Goal: Ask a question: Seek information or help from site administrators or community

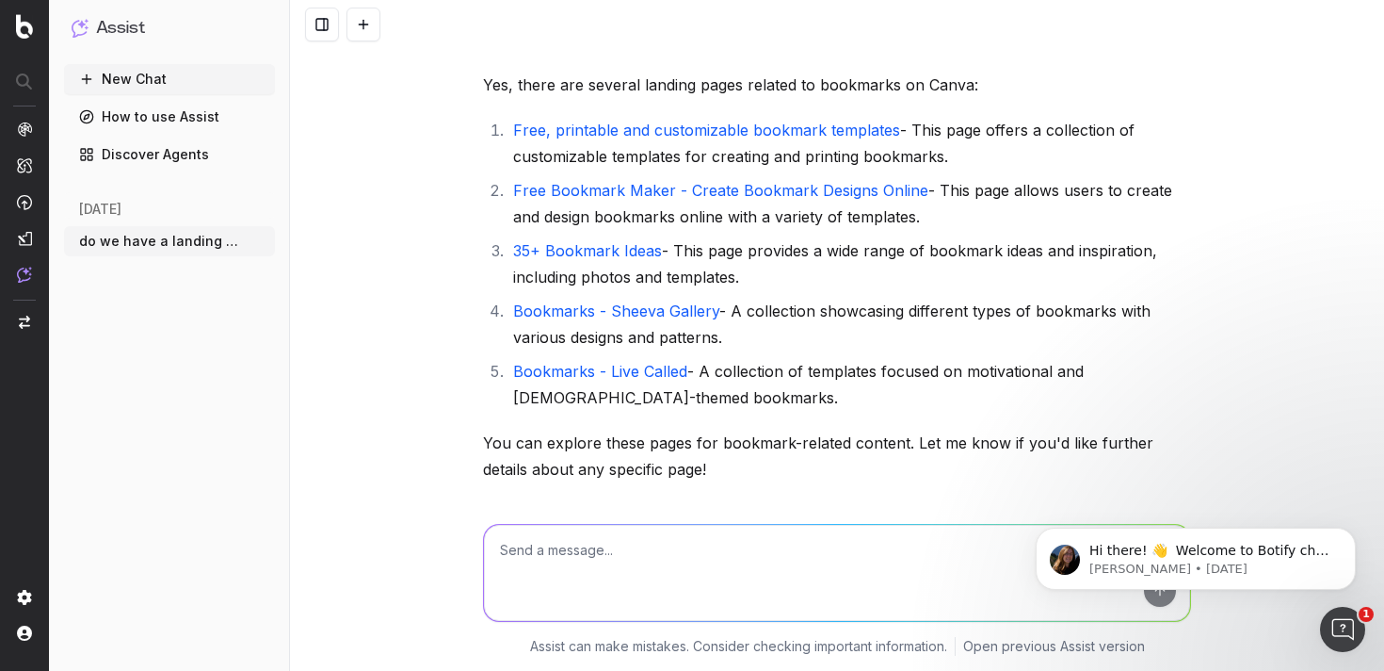
scroll to position [761, 0]
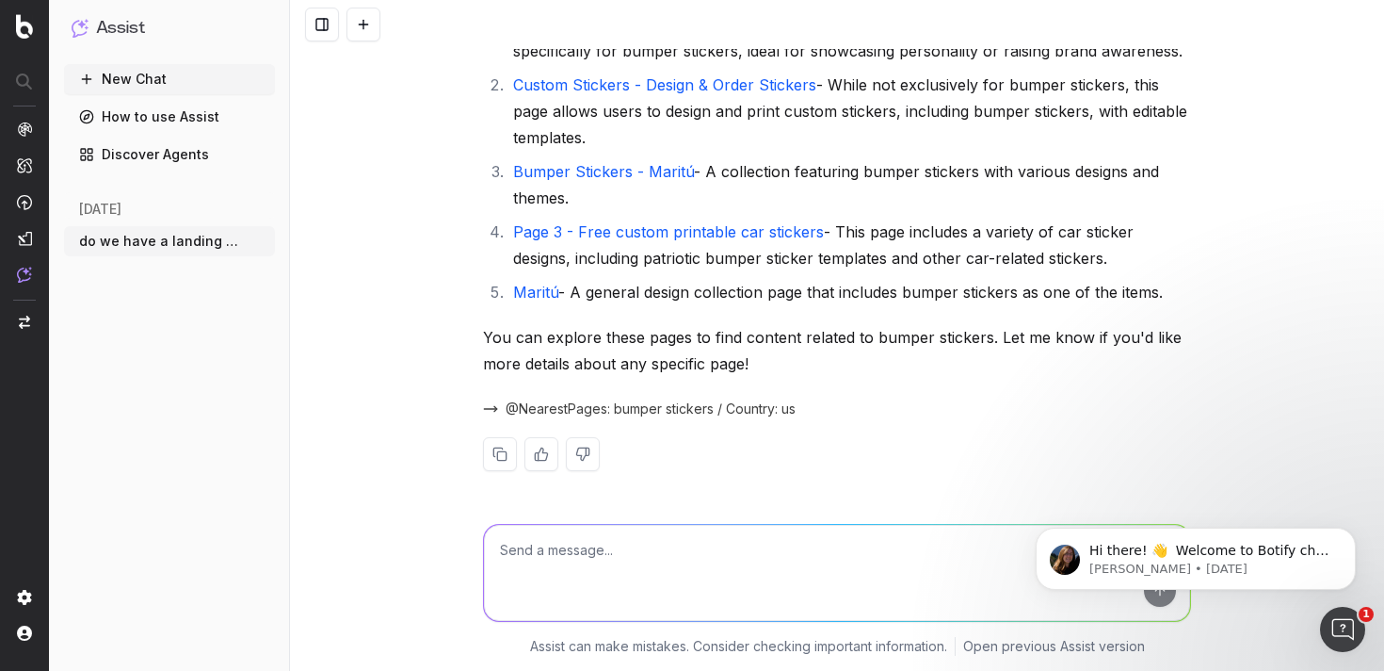
click at [632, 555] on textarea at bounding box center [837, 573] width 706 height 96
type textarea "do you know what [PERSON_NAME]'s product pages are"
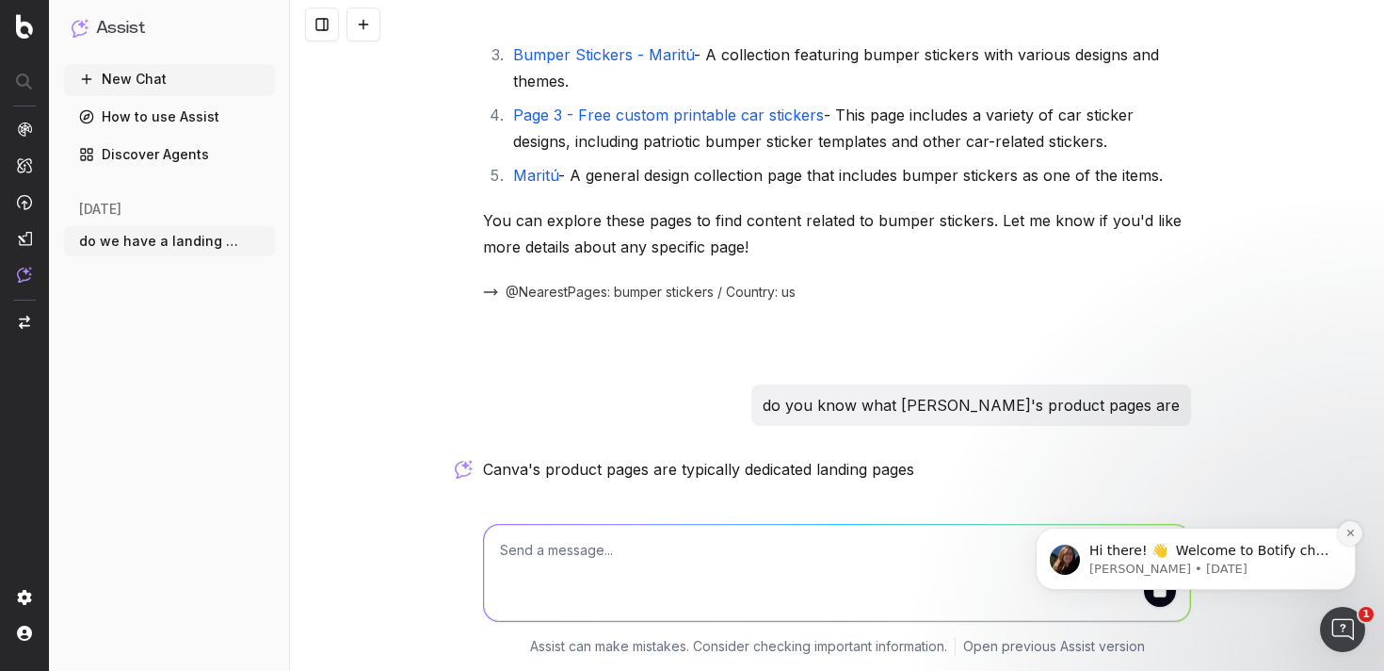
click at [1350, 540] on button "Dismiss notification" at bounding box center [1350, 533] width 24 height 24
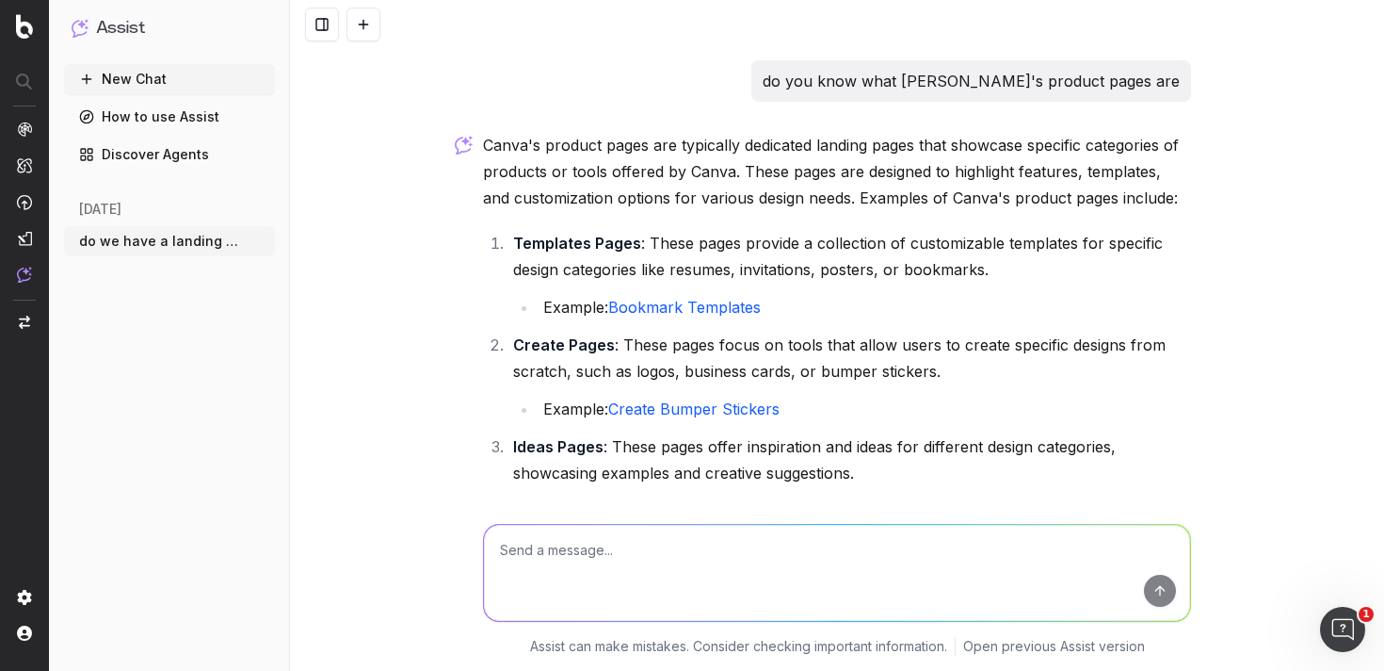
scroll to position [1164, 0]
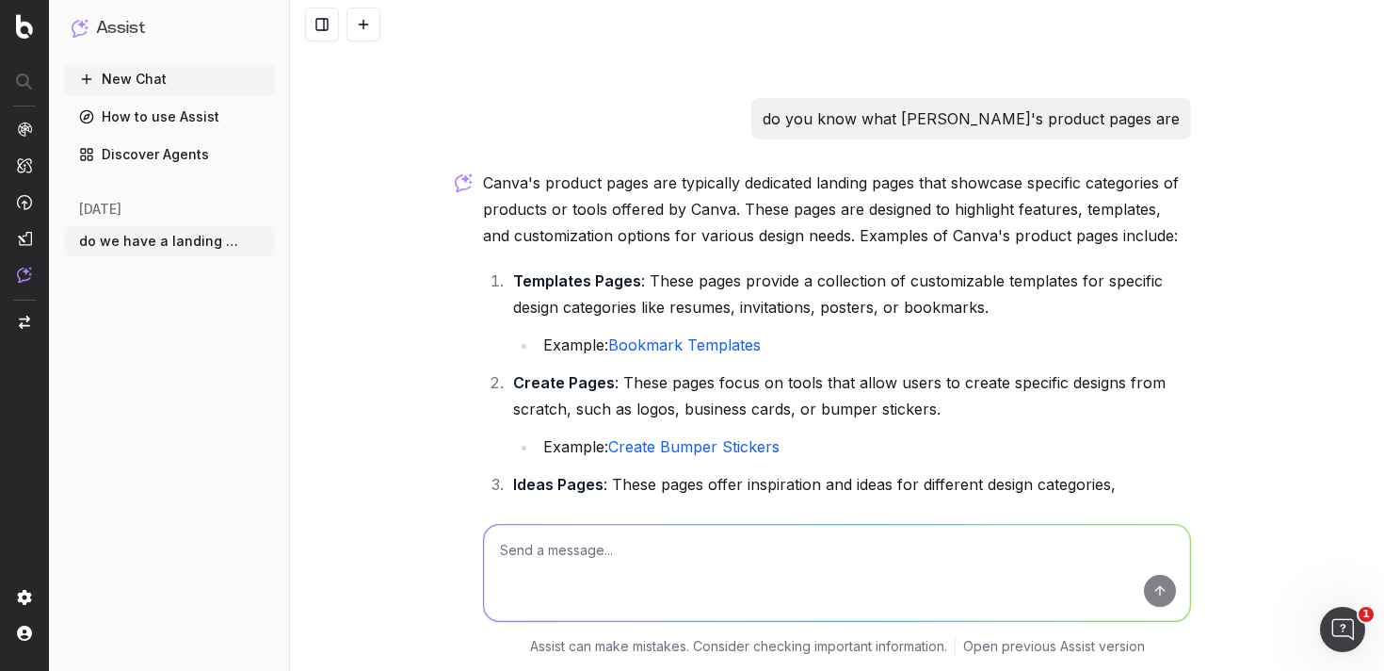
click at [703, 578] on textarea at bounding box center [837, 573] width 706 height 96
type textarea "f"
click at [671, 418] on li "Create Pages : These pages focus on tools that allow users to create specific d…" at bounding box center [850, 414] width 684 height 90
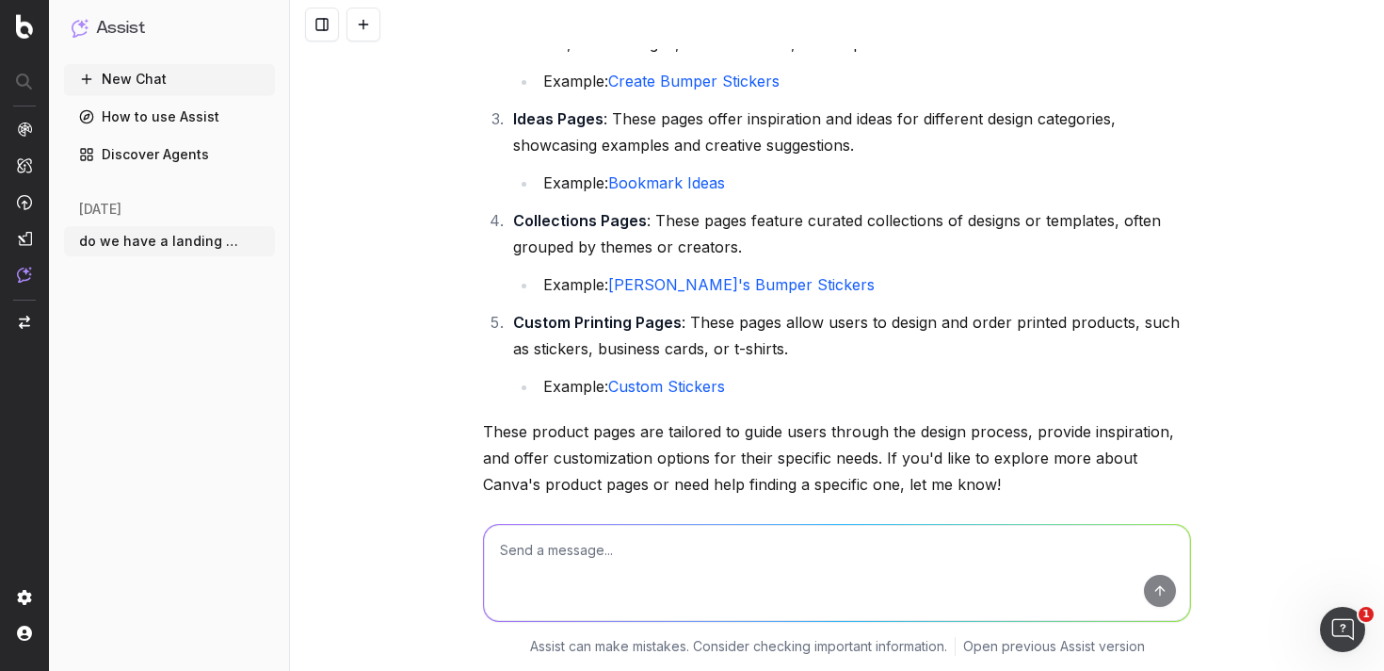
scroll to position [1609, 0]
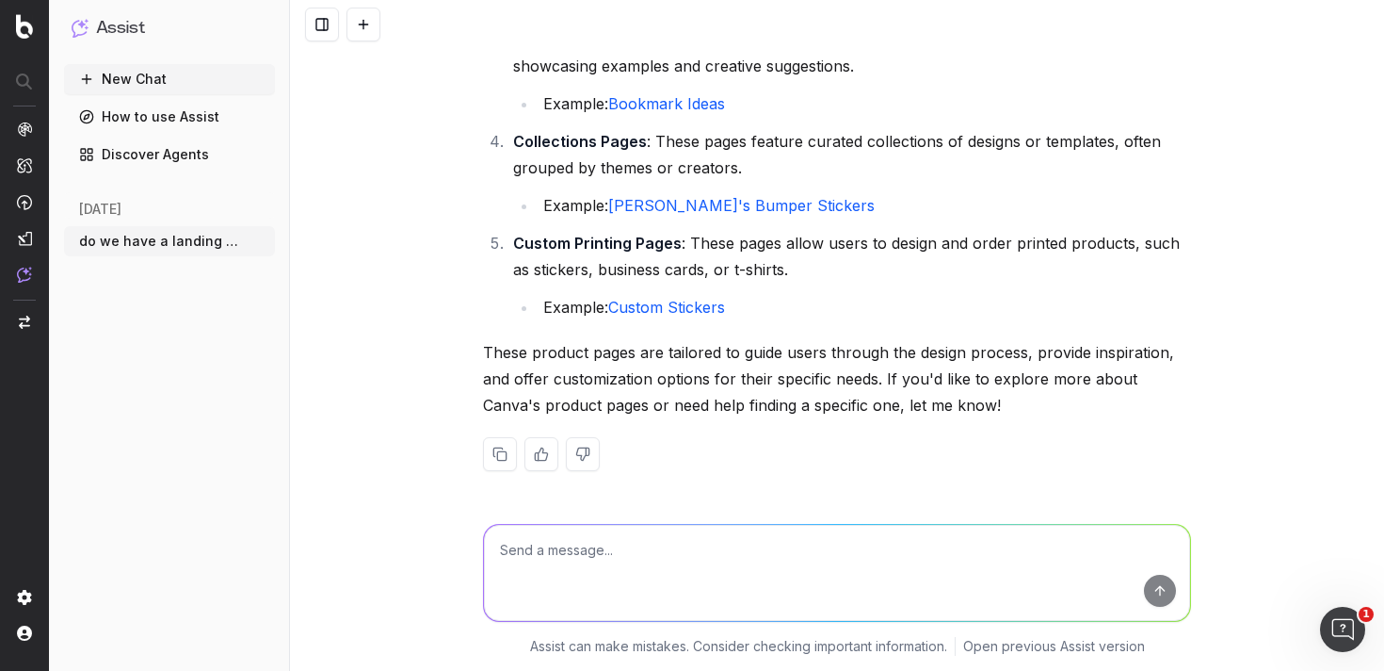
click at [623, 551] on textarea at bounding box center [837, 573] width 706 height 96
type textarea "do we have a page related to background remover for pro"
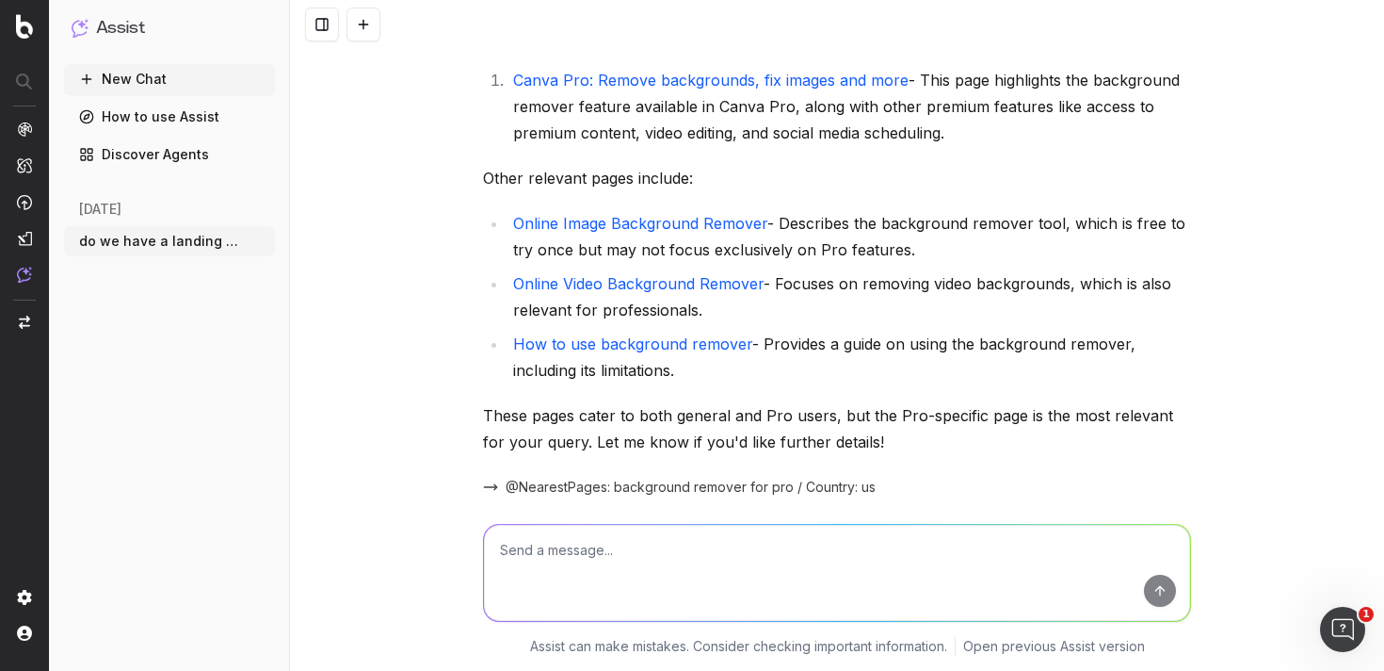
scroll to position [2238, 0]
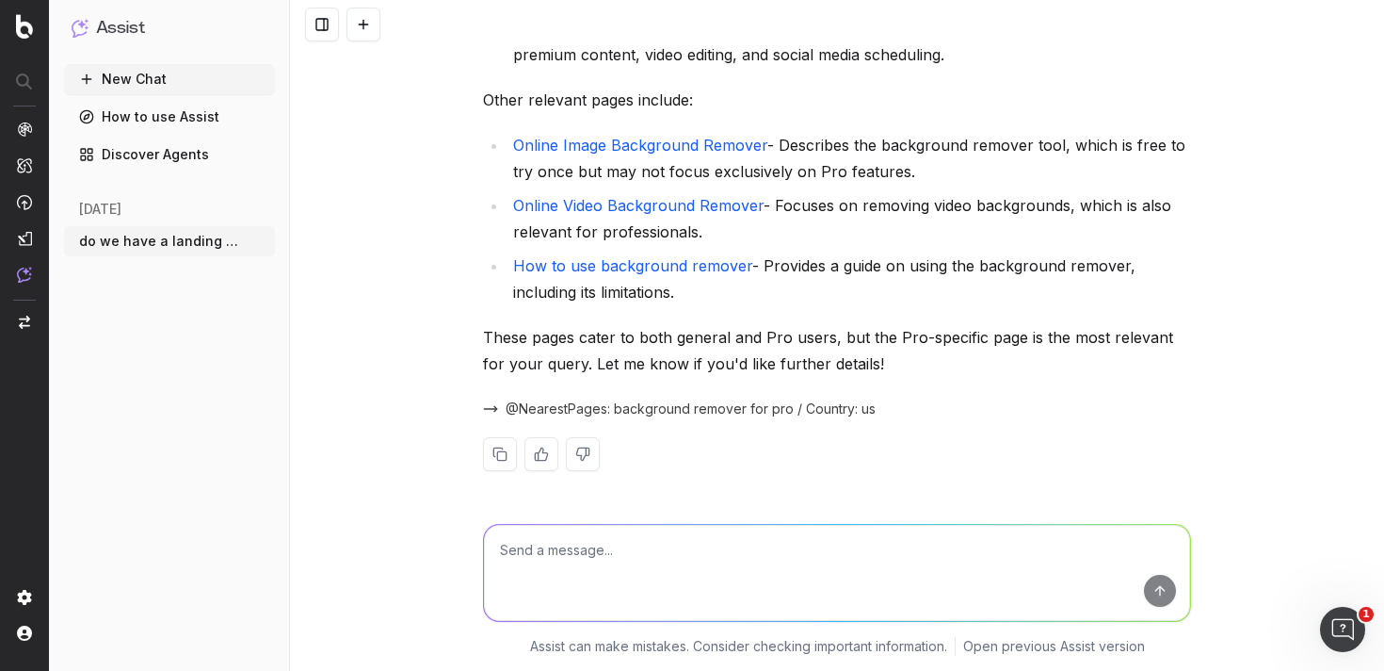
click at [670, 141] on link "Online Image Background Remover" at bounding box center [640, 145] width 254 height 19
